Goal: Task Accomplishment & Management: Manage account settings

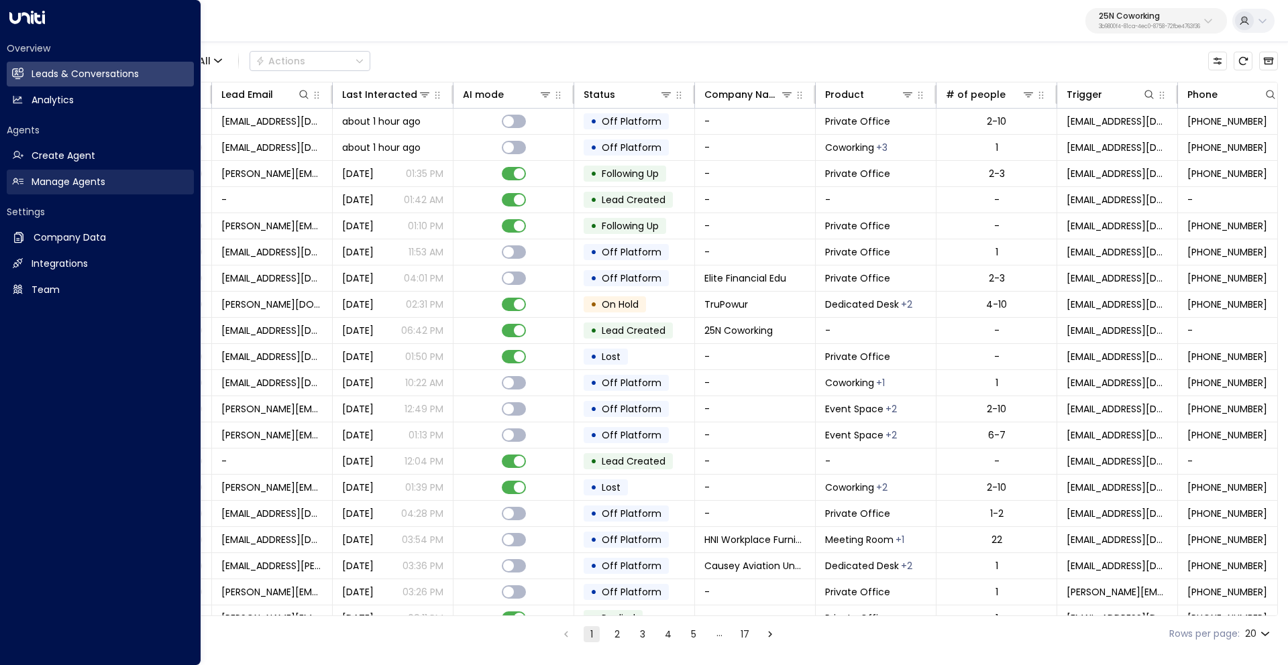
click at [74, 188] on h2 "Manage Agents" at bounding box center [69, 182] width 74 height 14
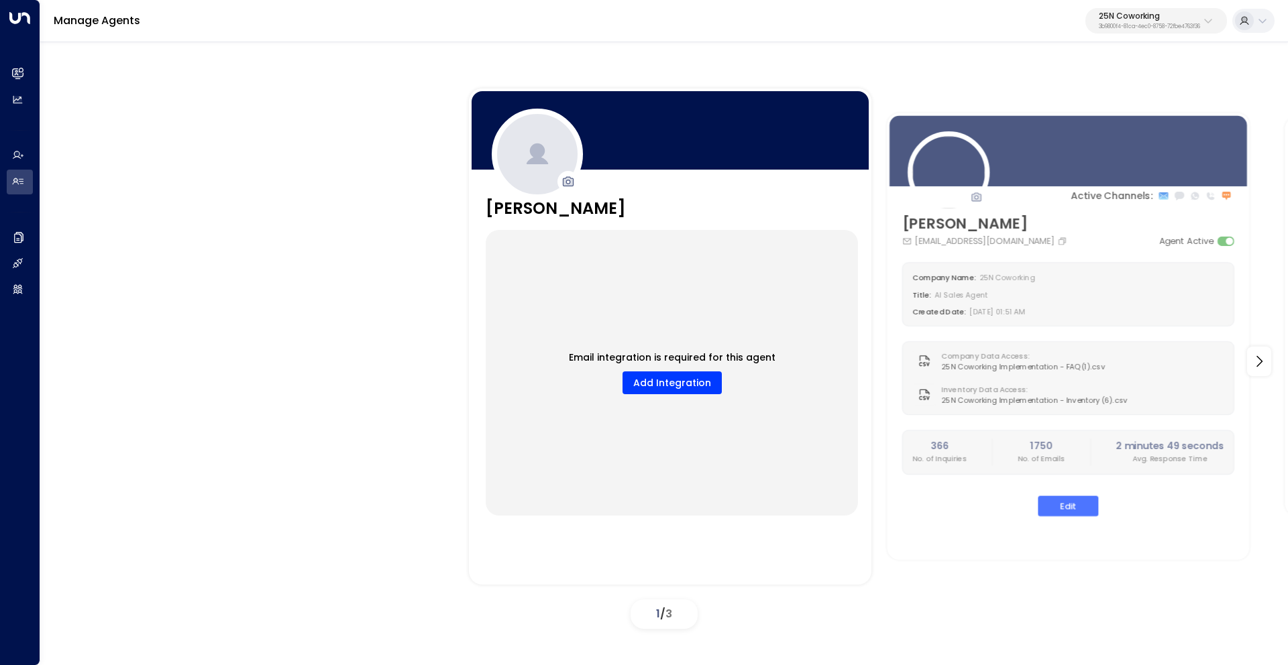
click at [1188, 17] on p "25N Coworking" at bounding box center [1149, 16] width 101 height 8
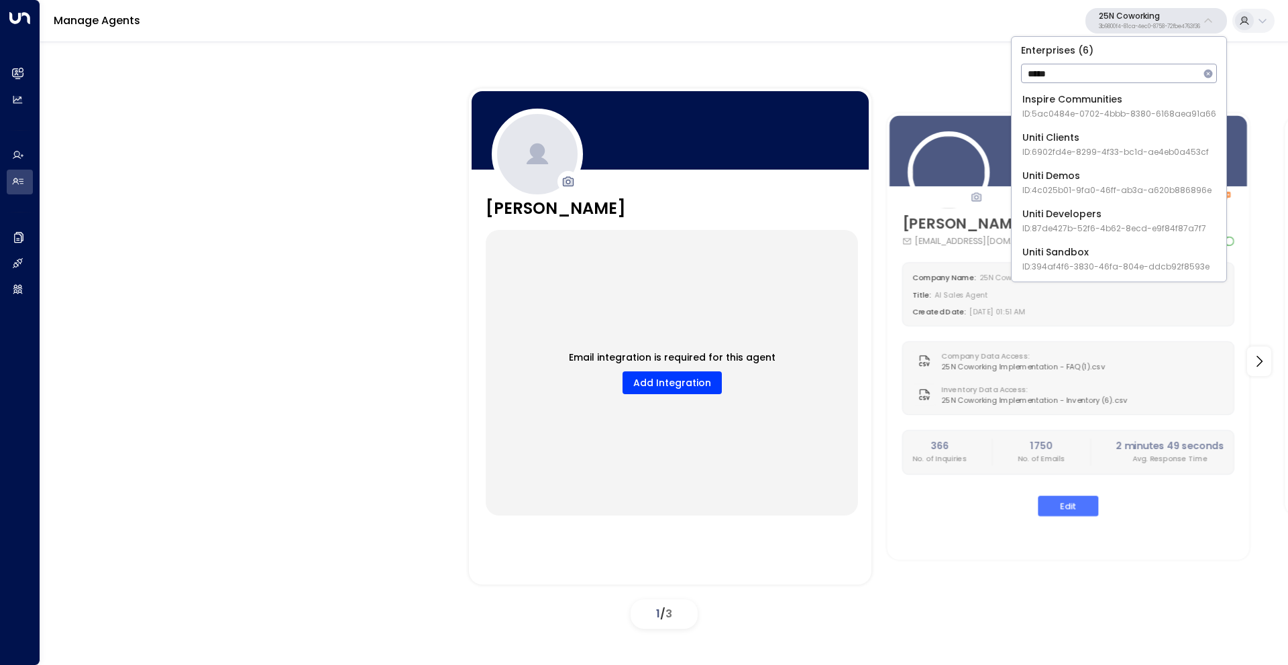
type input "*****"
click at [1089, 174] on div "Uniti Demos ID: 4c025b01-9fa0-46ff-ab3a-a620b886896e" at bounding box center [1116, 182] width 189 height 27
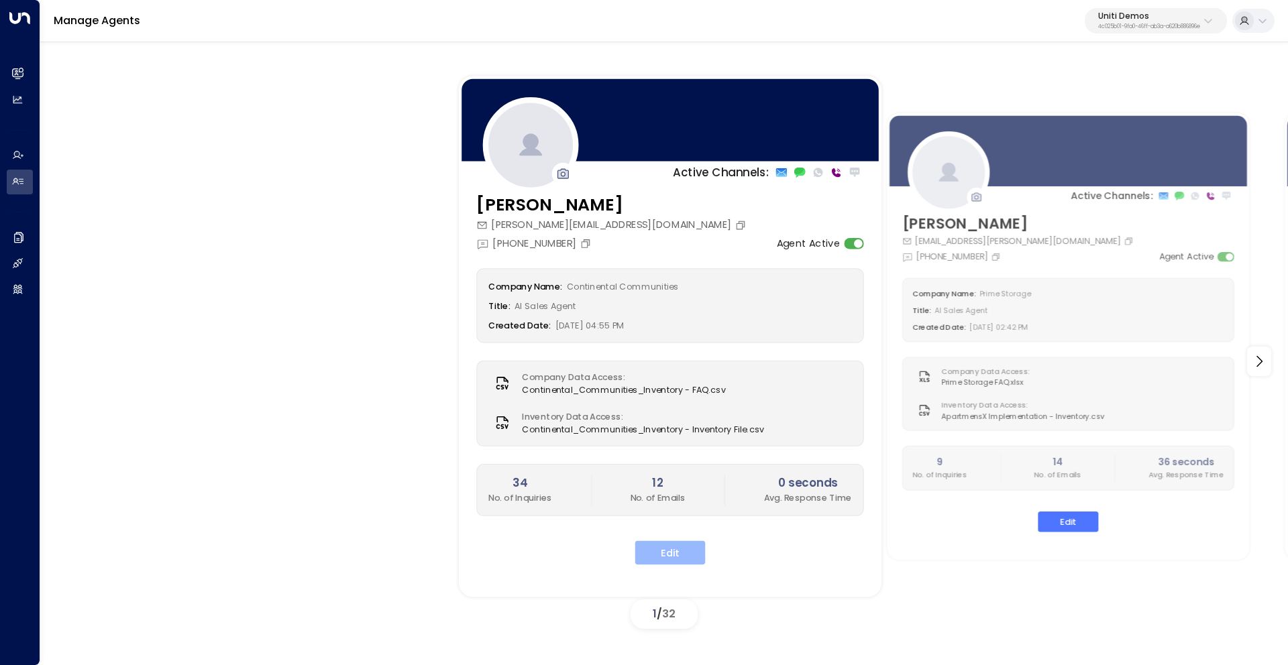
click at [671, 549] on button "Edit" at bounding box center [670, 553] width 70 height 24
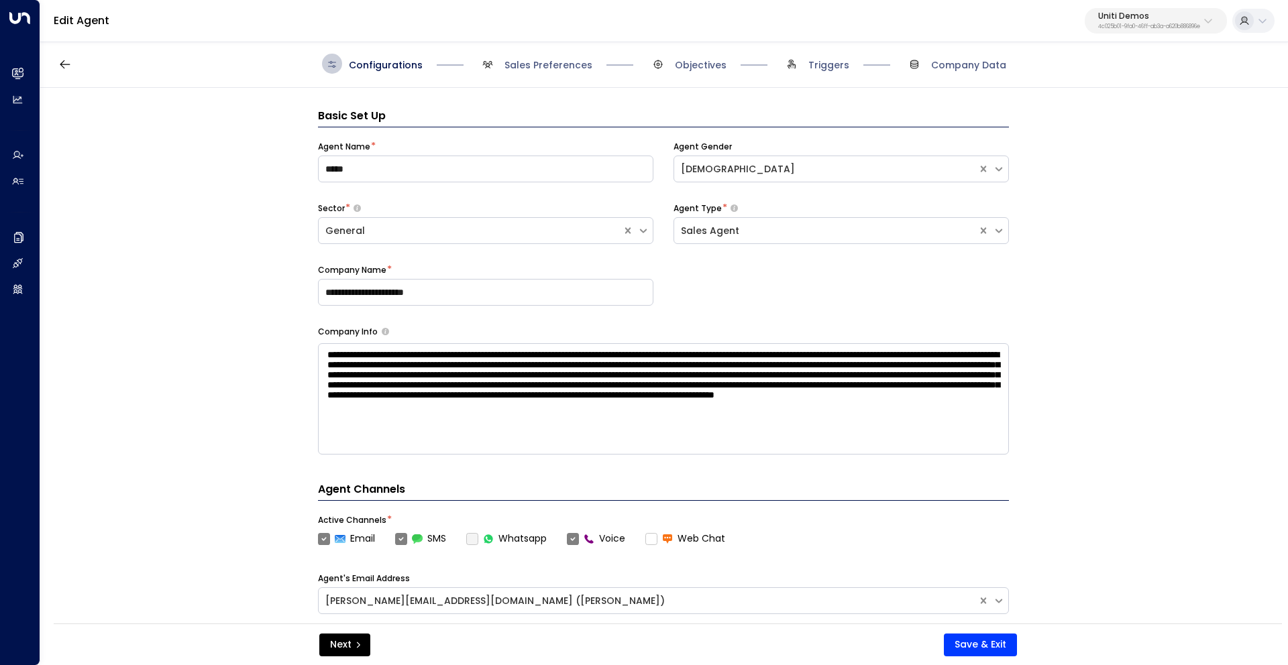
scroll to position [20, 0]
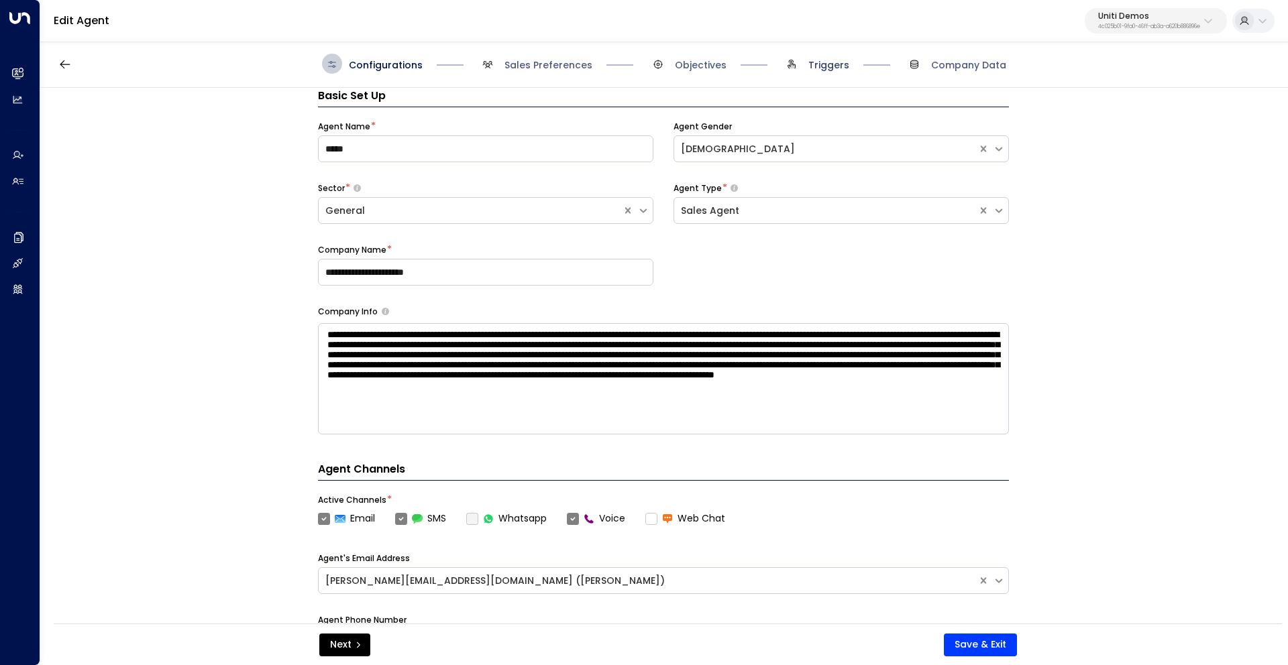
click at [828, 67] on span "Triggers" at bounding box center [828, 64] width 41 height 13
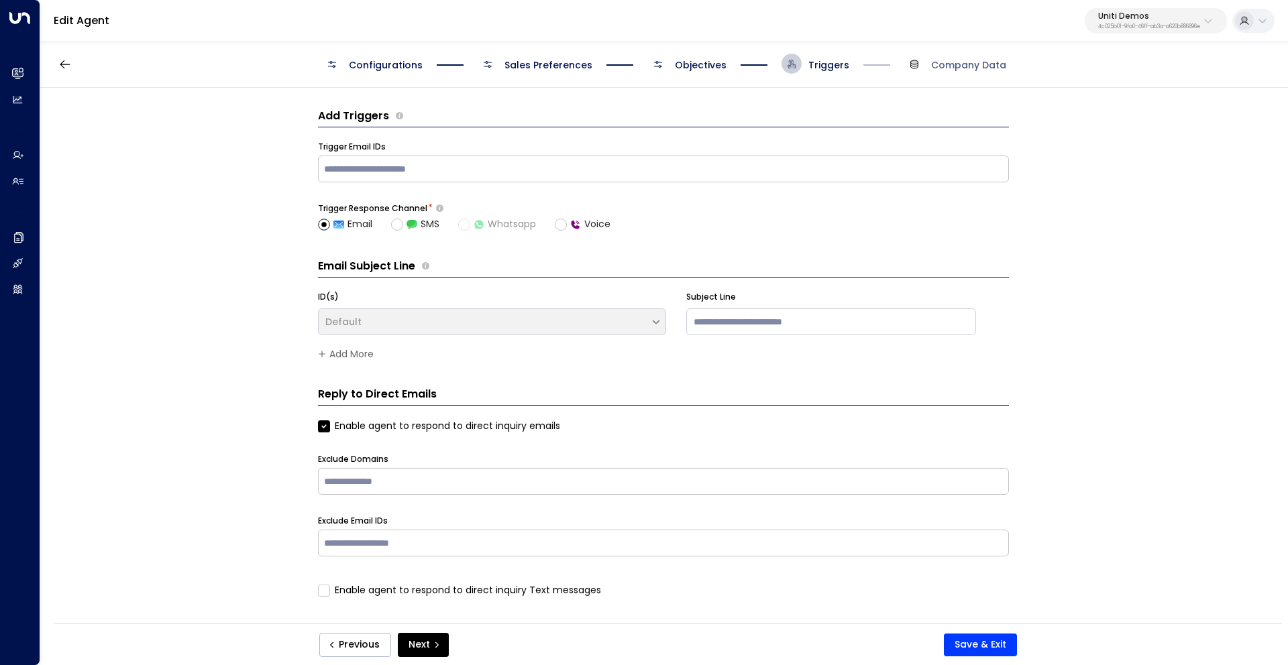
click at [685, 63] on span "Objectives" at bounding box center [701, 64] width 52 height 13
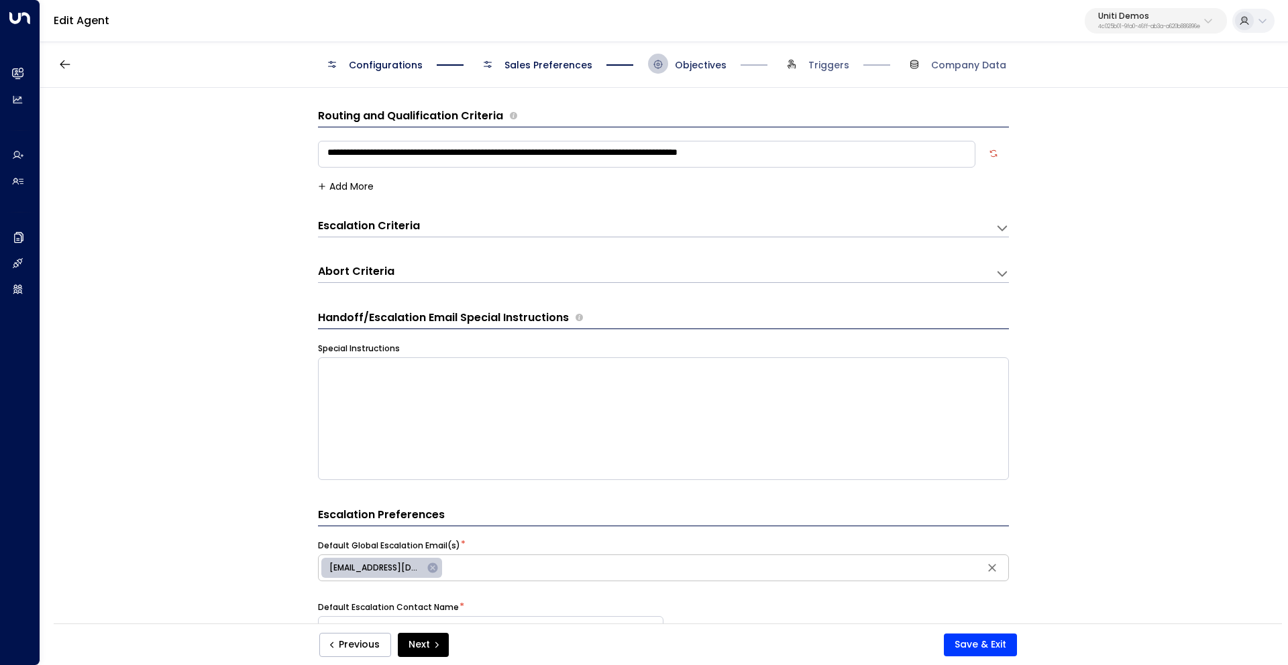
click at [702, 68] on span "Objectives" at bounding box center [701, 64] width 52 height 13
click at [575, 69] on span "Sales Preferences" at bounding box center [548, 64] width 88 height 13
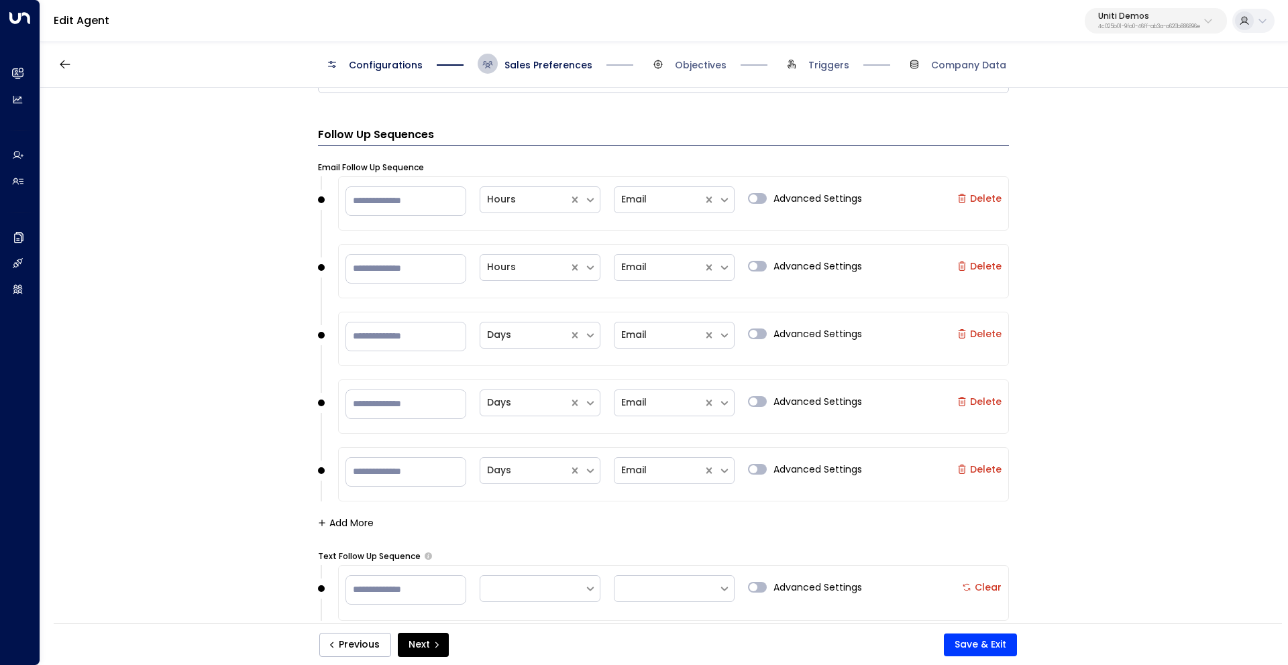
scroll to position [1274, 0]
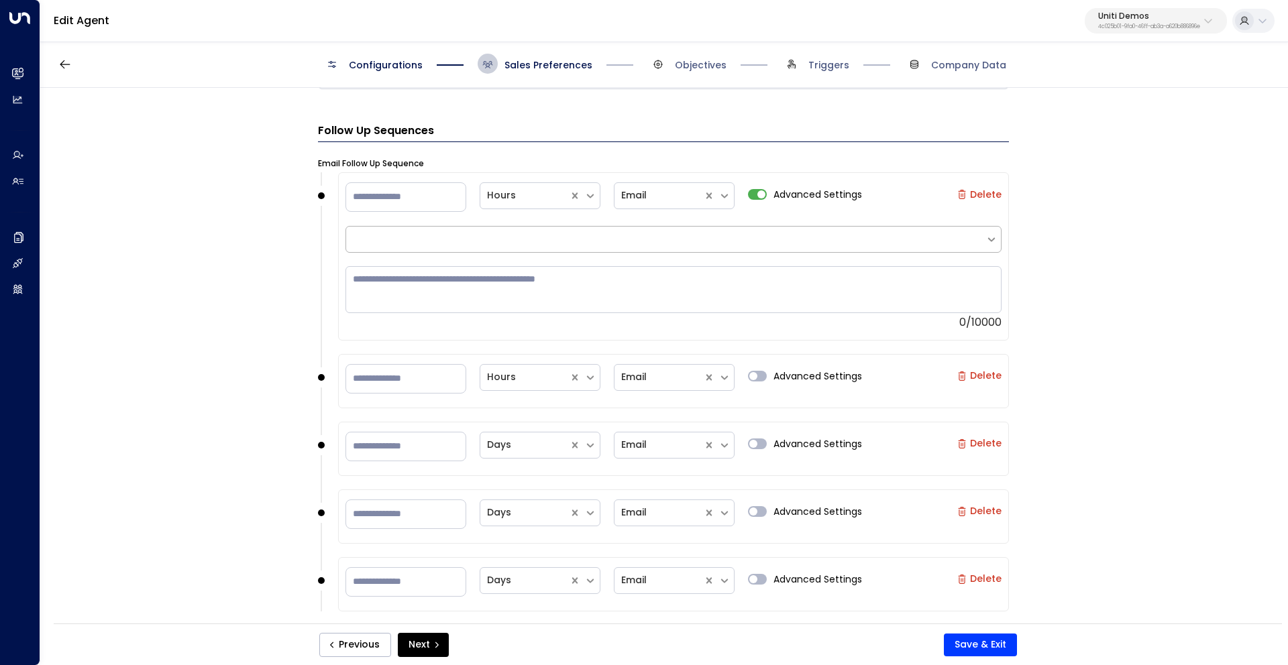
click at [971, 243] on div at bounding box center [666, 239] width 626 height 14
click at [970, 242] on div at bounding box center [666, 239] width 626 height 14
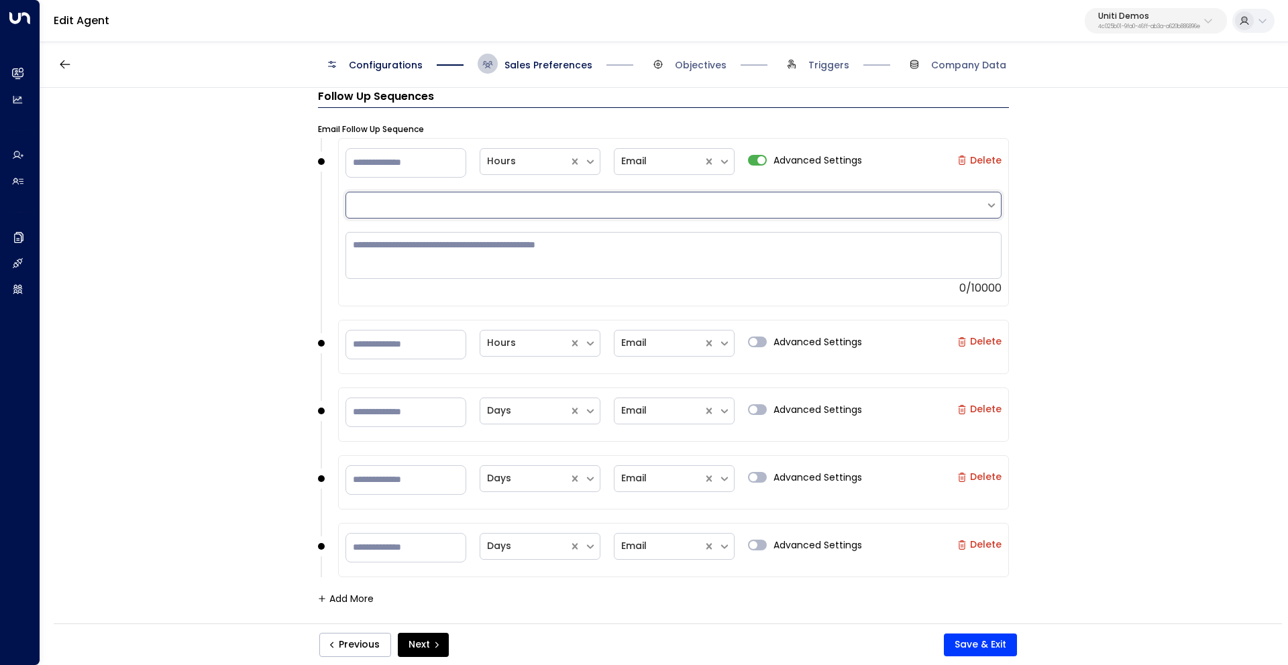
scroll to position [1305, 0]
click at [589, 162] on icon at bounding box center [590, 164] width 12 height 12
click at [743, 339] on div "** Hours Email Advanced Settings" at bounding box center [603, 346] width 516 height 32
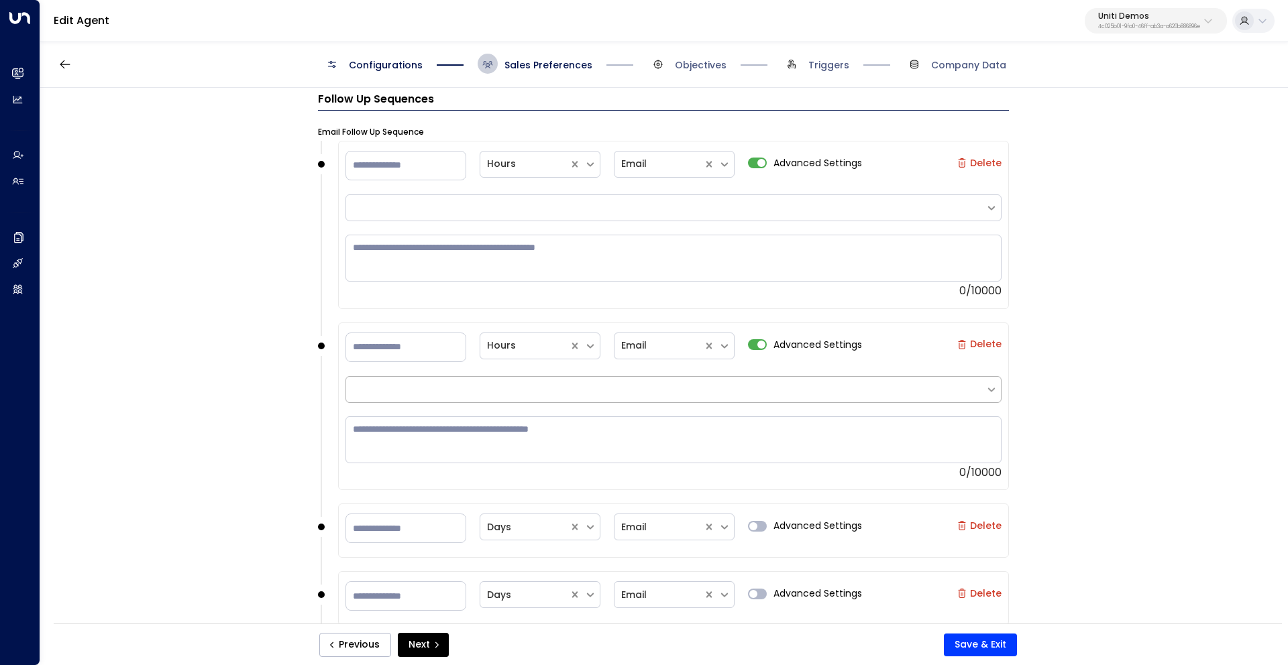
click at [992, 388] on icon at bounding box center [991, 390] width 7 height 4
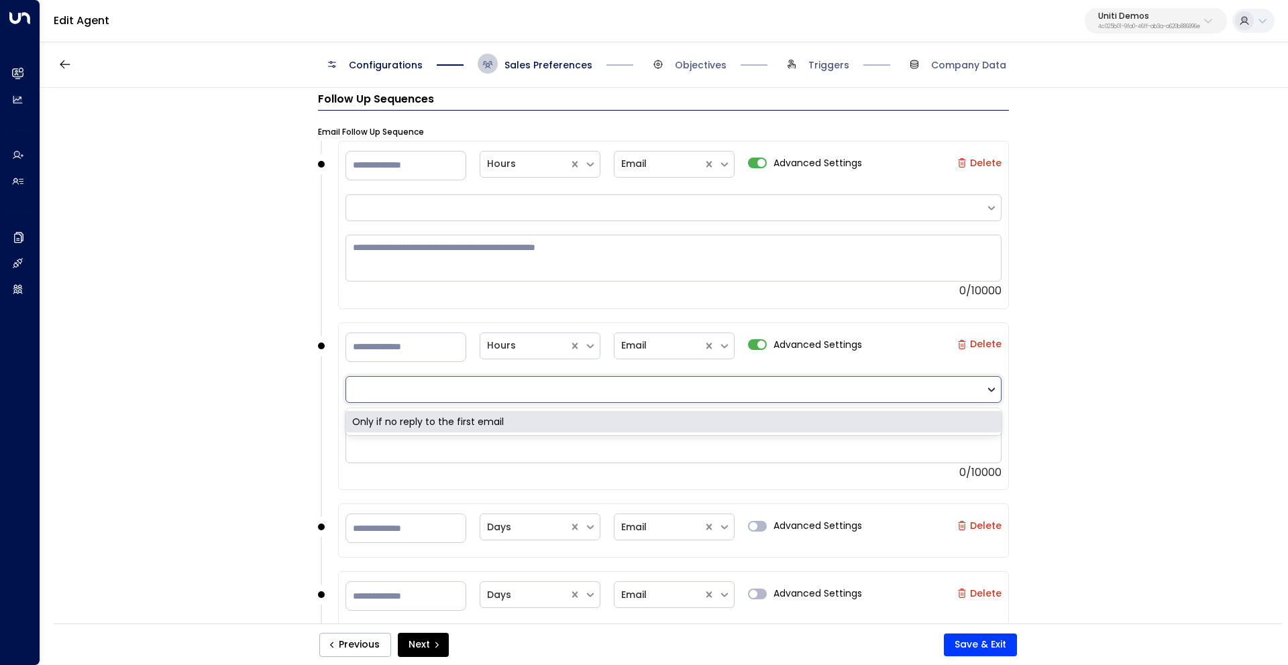
click at [992, 388] on icon at bounding box center [991, 390] width 7 height 4
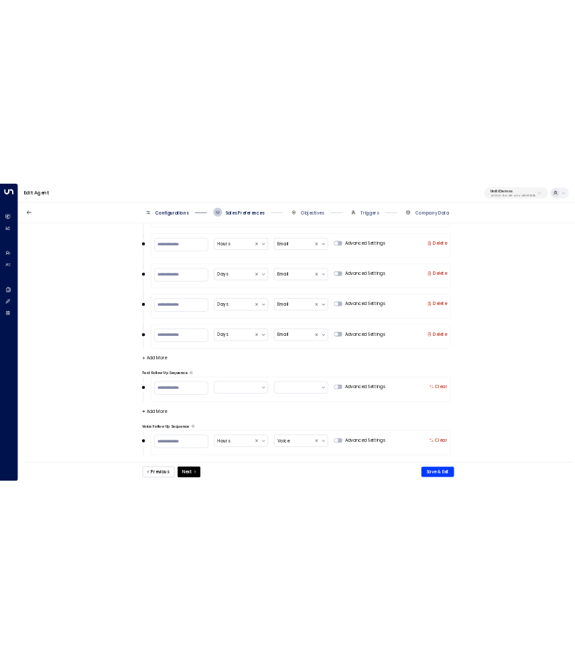
scroll to position [1424, 0]
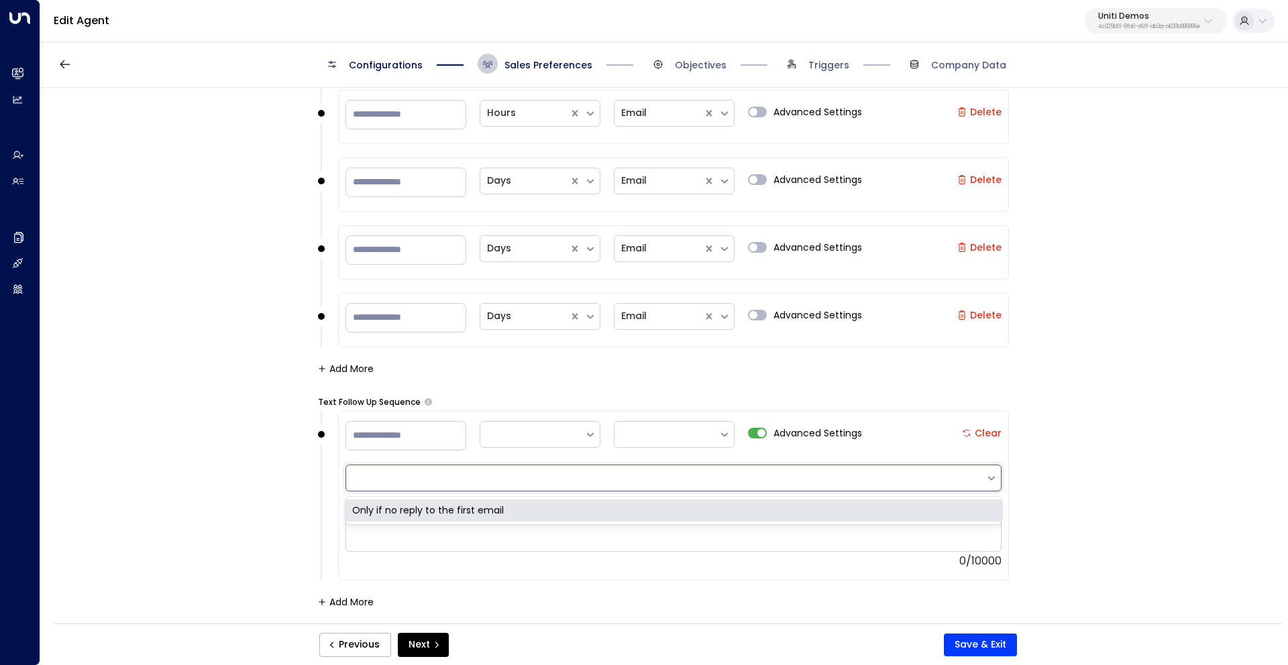
click at [907, 469] on div at bounding box center [665, 478] width 639 height 19
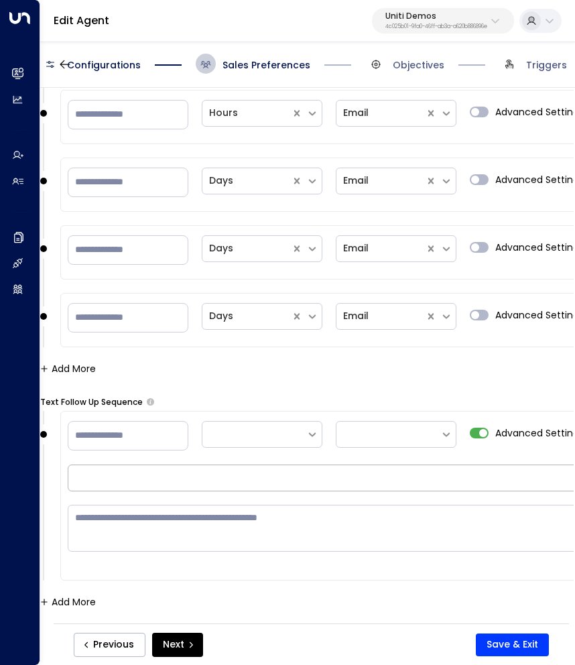
click at [471, 482] on div at bounding box center [388, 478] width 626 height 14
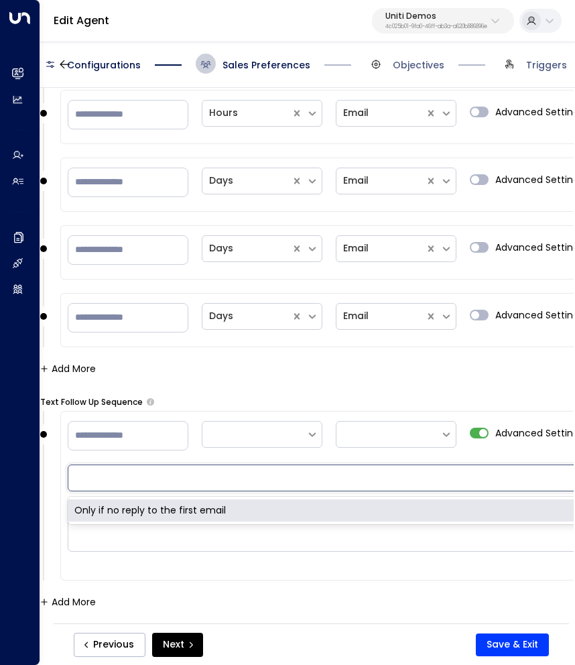
click at [463, 515] on div "Only if no reply to the first email" at bounding box center [396, 511] width 656 height 22
click at [473, 476] on div at bounding box center [380, 478] width 610 height 14
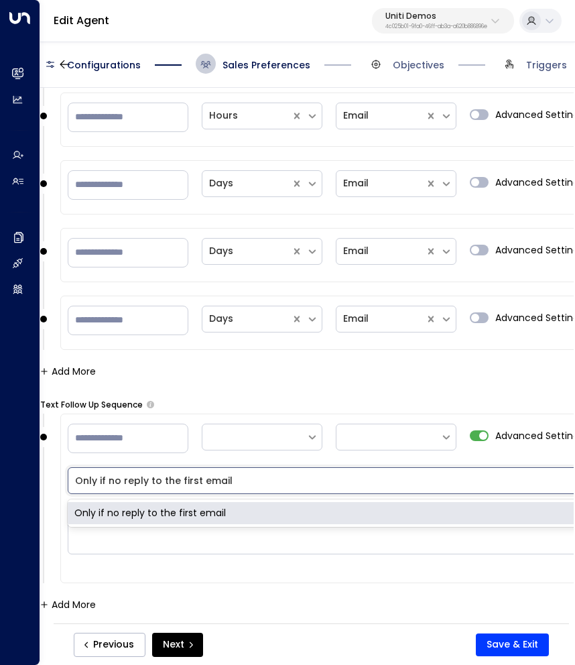
scroll to position [1420, 0]
click at [414, 514] on div "Only if no reply to the first email" at bounding box center [396, 514] width 656 height 22
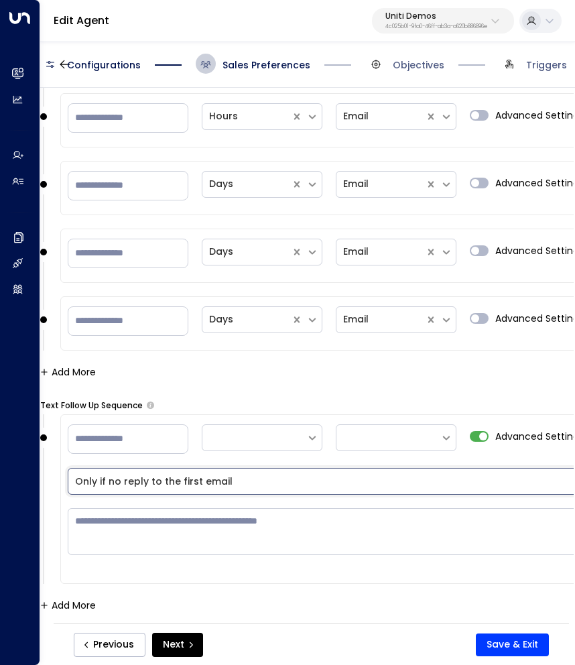
click at [245, 478] on div at bounding box center [380, 482] width 610 height 14
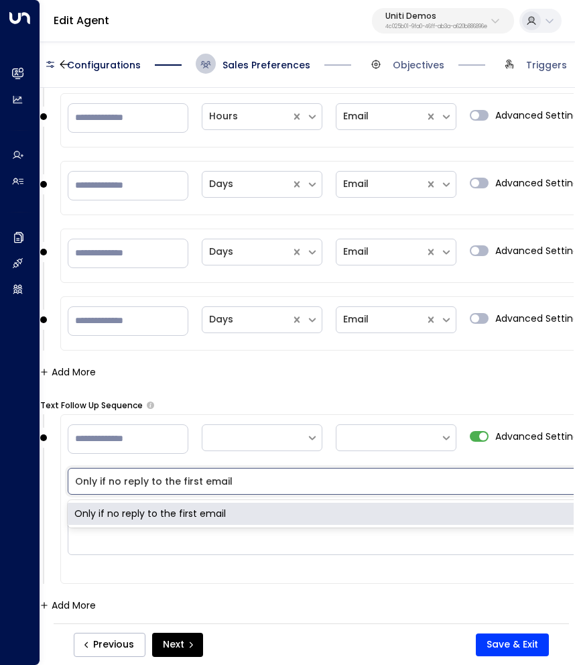
click at [258, 478] on div at bounding box center [380, 482] width 610 height 14
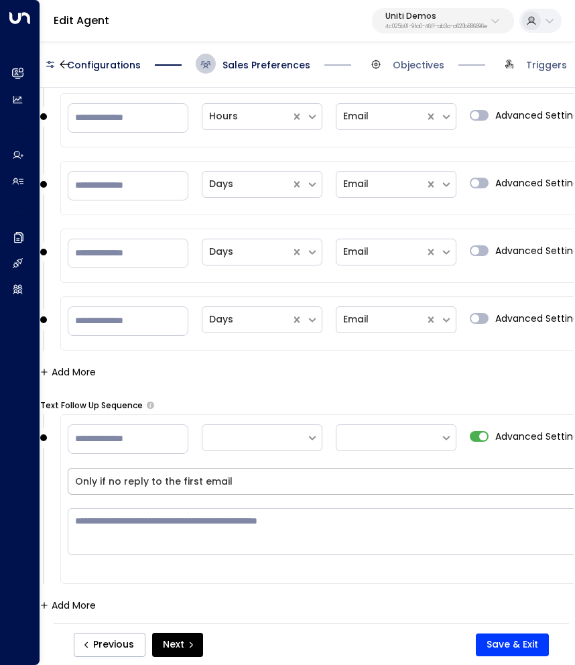
click at [431, 480] on div at bounding box center [380, 482] width 610 height 14
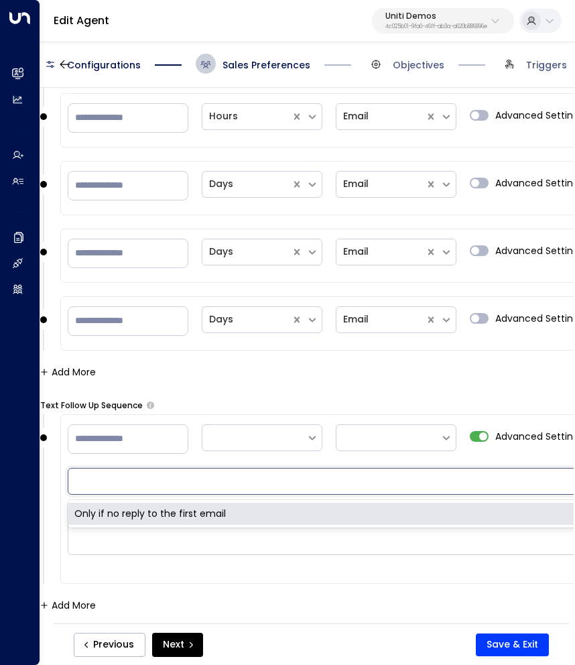
click at [392, 484] on div at bounding box center [388, 482] width 626 height 14
click at [362, 517] on div "Only if no reply to the first email" at bounding box center [396, 514] width 656 height 22
